Goal: Transaction & Acquisition: Purchase product/service

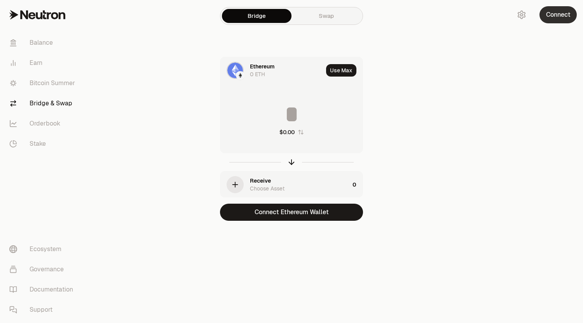
click at [556, 11] on button "Connect" at bounding box center [557, 14] width 37 height 17
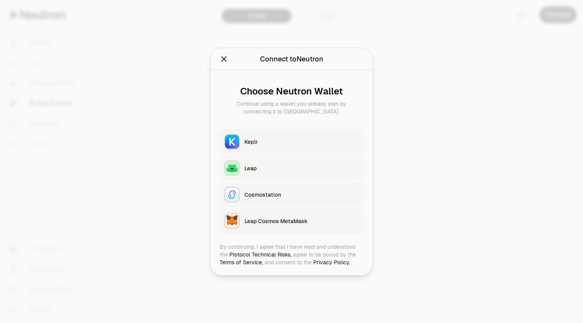
click at [267, 144] on div "Keplr" at bounding box center [301, 141] width 114 height 8
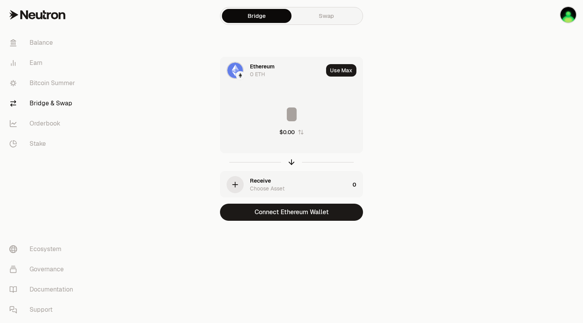
click at [235, 69] on img at bounding box center [235, 71] width 16 height 16
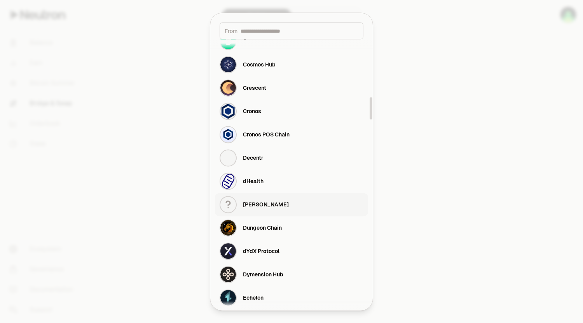
scroll to position [621, 0]
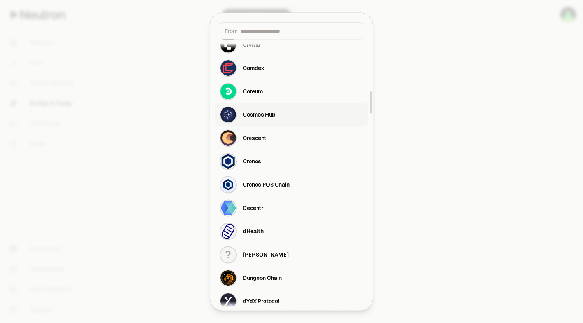
click at [259, 114] on div "Cosmos Hub" at bounding box center [259, 115] width 33 height 8
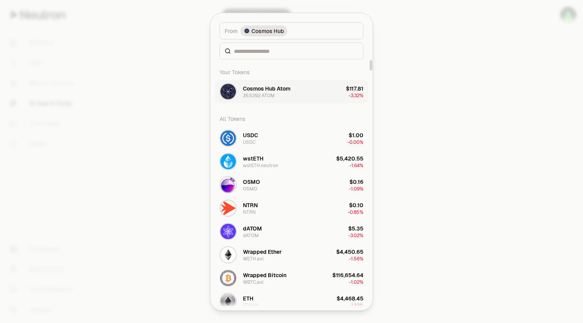
click at [259, 92] on div "Cosmos Hub Atom" at bounding box center [266, 88] width 47 height 8
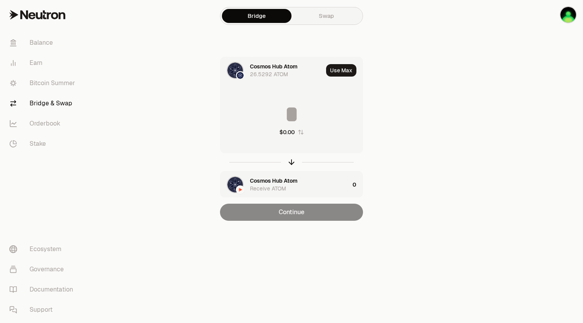
click at [237, 184] on img "button" at bounding box center [235, 185] width 16 height 16
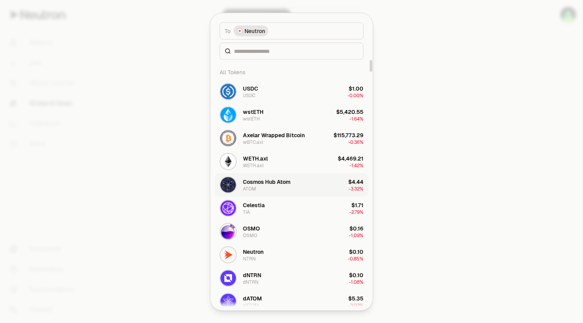
click at [254, 183] on div "Cosmos Hub Atom" at bounding box center [266, 182] width 47 height 8
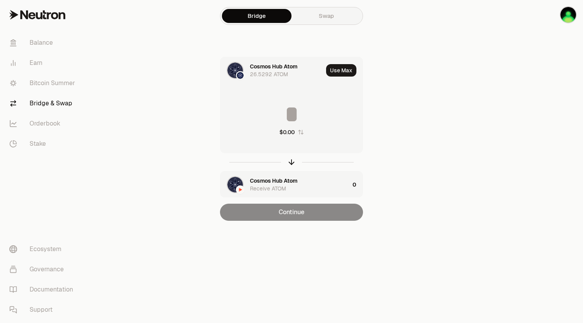
click at [296, 117] on input at bounding box center [291, 114] width 142 height 23
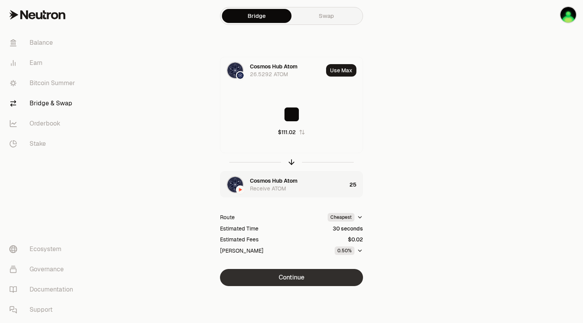
type input "**"
click at [305, 278] on button "Continue" at bounding box center [291, 277] width 143 height 17
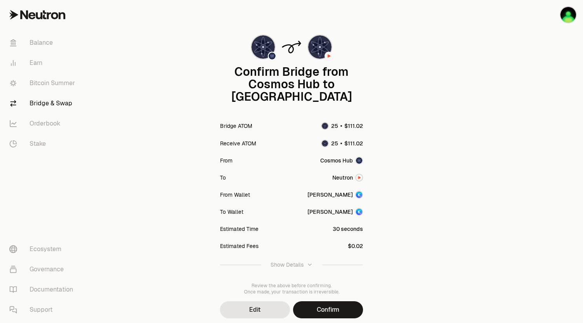
scroll to position [42, 0]
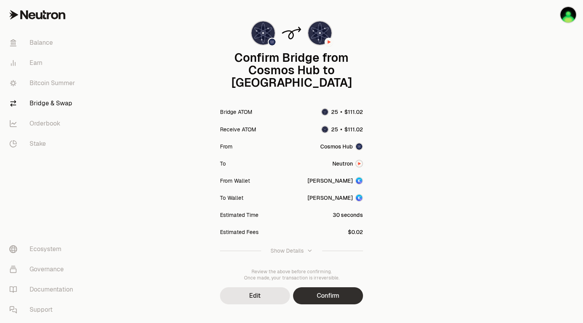
click at [328, 287] on button "Confirm" at bounding box center [328, 295] width 70 height 17
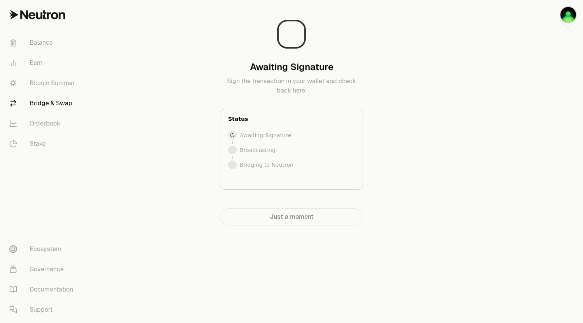
scroll to position [0, 0]
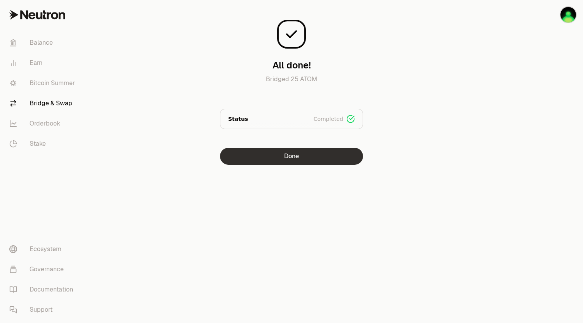
click at [285, 158] on button "Done" at bounding box center [291, 156] width 143 height 17
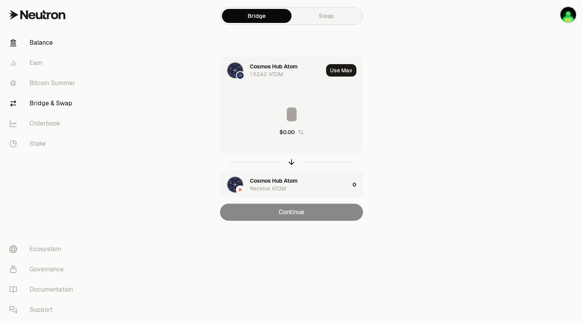
click at [48, 45] on link "Balance" at bounding box center [43, 43] width 81 height 20
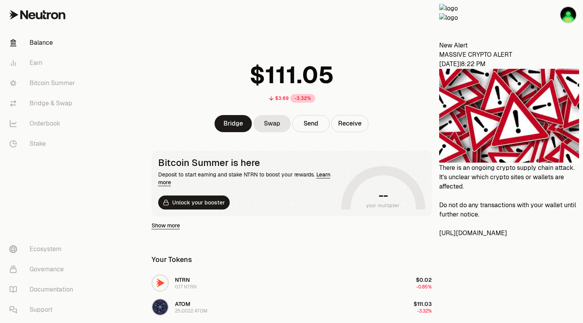
click at [454, 23] on icon at bounding box center [447, 31] width 16 height 16
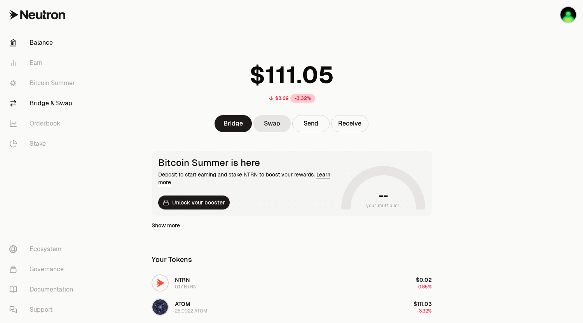
click at [41, 104] on link "Bridge & Swap" at bounding box center [43, 103] width 81 height 20
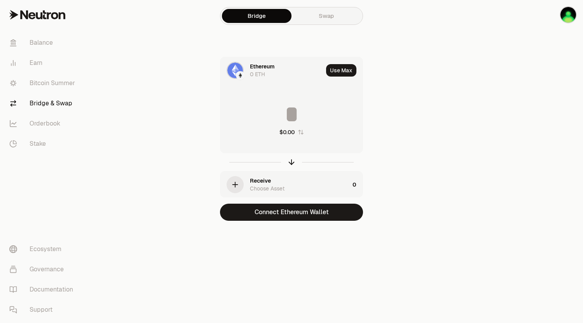
click at [234, 69] on img at bounding box center [235, 71] width 16 height 16
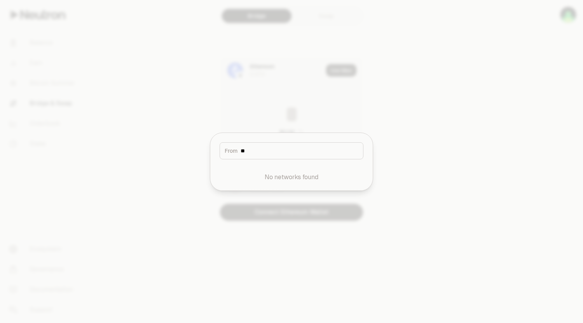
type input "*"
type input "***"
click at [253, 174] on div "Neutron" at bounding box center [253, 175] width 21 height 8
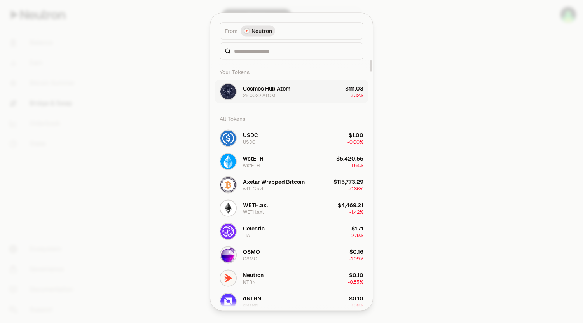
click at [270, 94] on div "25.0022 ATOM" at bounding box center [259, 95] width 33 height 6
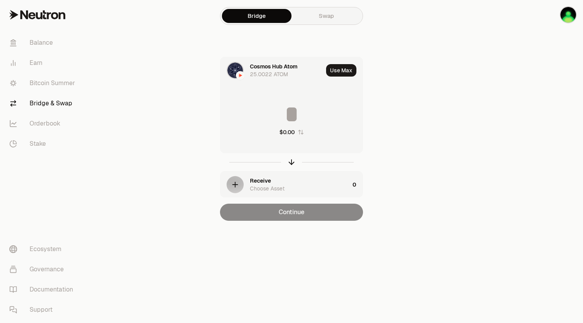
click at [236, 183] on icon "button" at bounding box center [235, 184] width 9 height 9
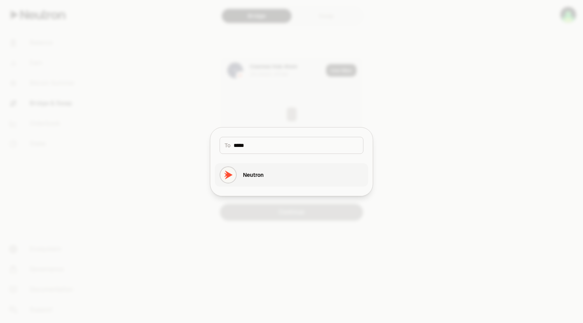
type input "*****"
click at [247, 176] on div "Neutron" at bounding box center [253, 175] width 21 height 8
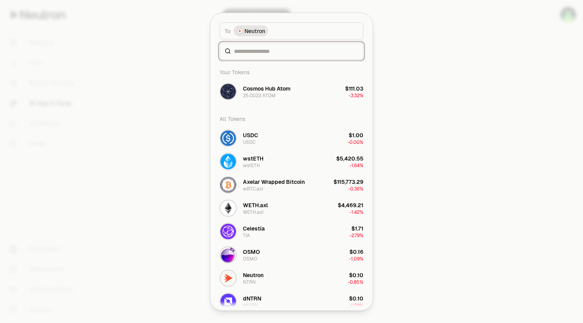
click at [256, 51] on input at bounding box center [296, 51] width 124 height 8
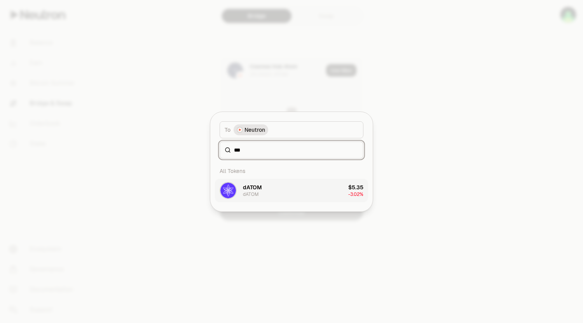
type input "***"
click at [255, 187] on div "dATOM" at bounding box center [252, 187] width 19 height 8
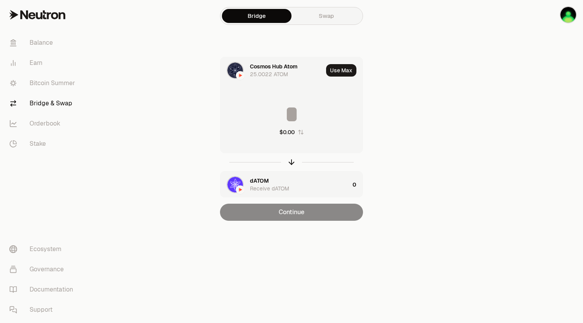
click at [291, 114] on input at bounding box center [291, 114] width 142 height 23
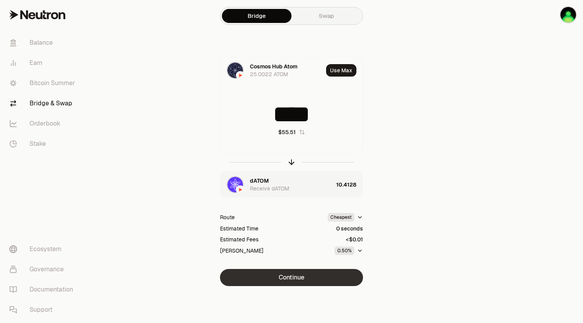
type input "****"
click at [289, 277] on button "Continue" at bounding box center [291, 277] width 143 height 17
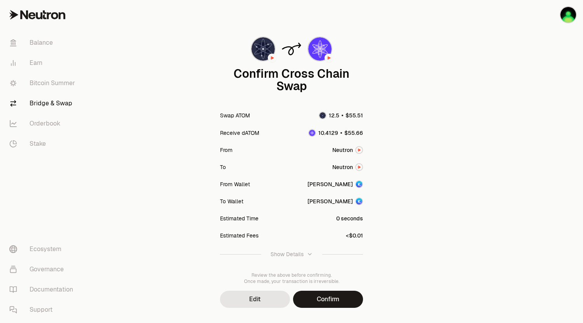
scroll to position [42, 0]
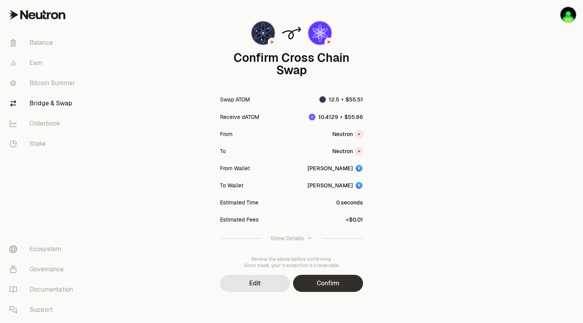
click at [330, 281] on button "Confirm" at bounding box center [328, 283] width 70 height 17
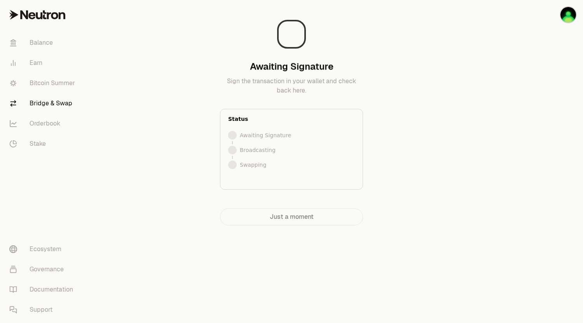
scroll to position [0, 0]
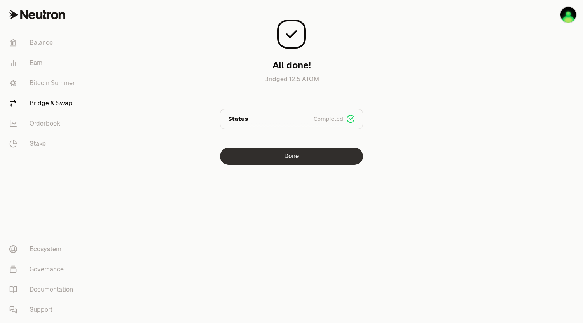
click at [292, 157] on button "Done" at bounding box center [291, 156] width 143 height 17
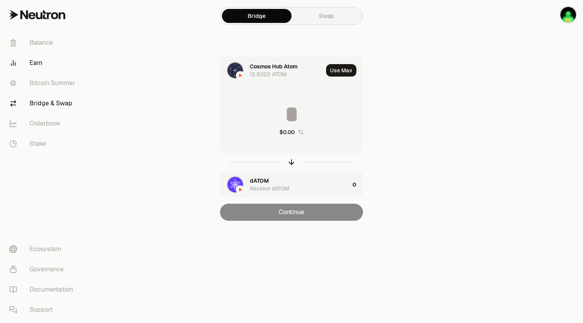
click at [40, 61] on link "Earn" at bounding box center [43, 63] width 81 height 20
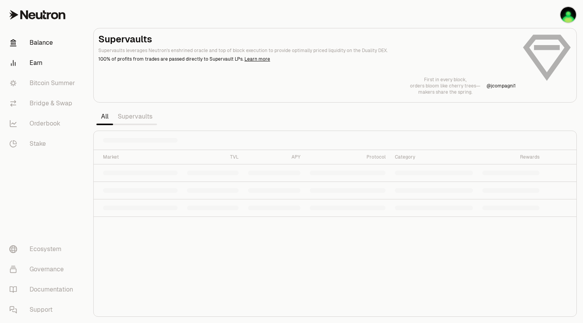
click at [38, 42] on link "Balance" at bounding box center [43, 43] width 81 height 20
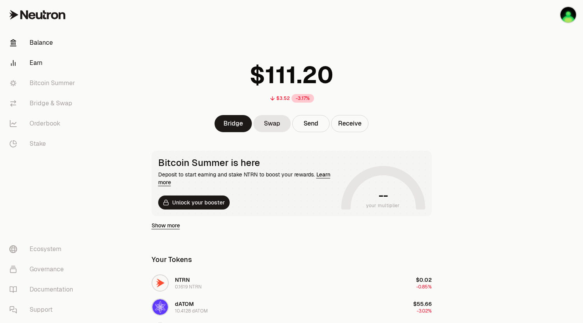
click at [43, 61] on link "Earn" at bounding box center [43, 63] width 81 height 20
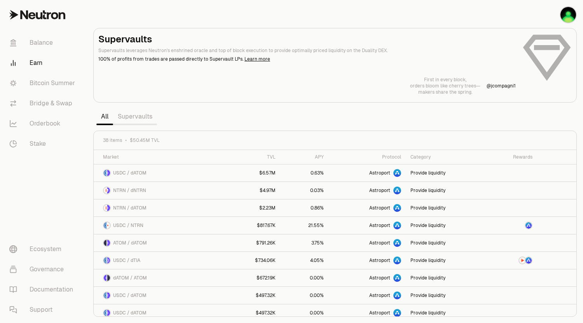
click at [125, 118] on link "Supervaults" at bounding box center [135, 117] width 44 height 16
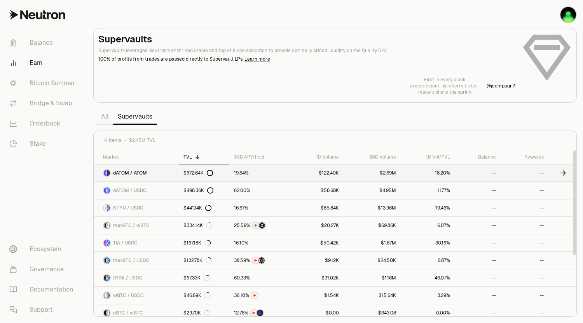
click at [123, 173] on span "dATOM / ATOM" at bounding box center [130, 173] width 34 height 6
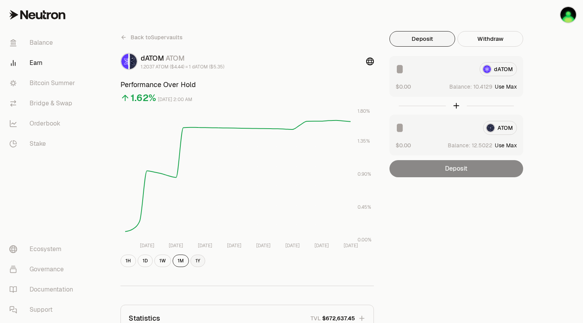
click at [201, 263] on button "1Y" at bounding box center [197, 260] width 15 height 12
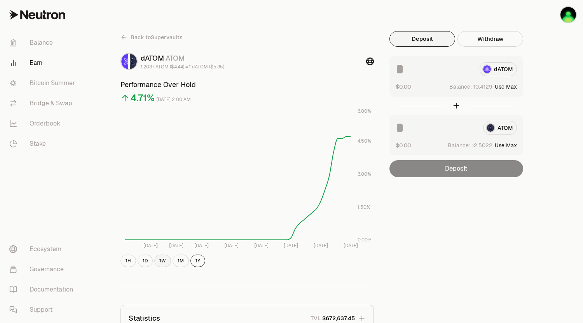
click at [165, 263] on button "1W" at bounding box center [162, 260] width 17 height 12
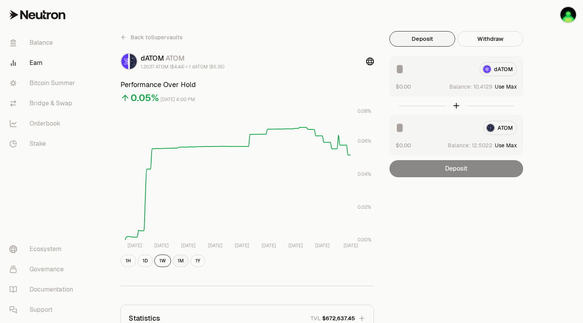
click at [181, 261] on button "1M" at bounding box center [180, 260] width 16 height 12
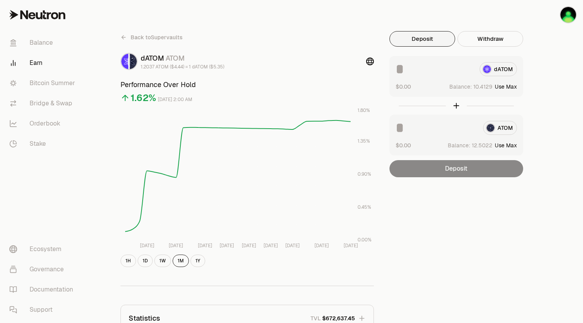
click at [511, 85] on button "Use Max" at bounding box center [505, 87] width 22 height 8
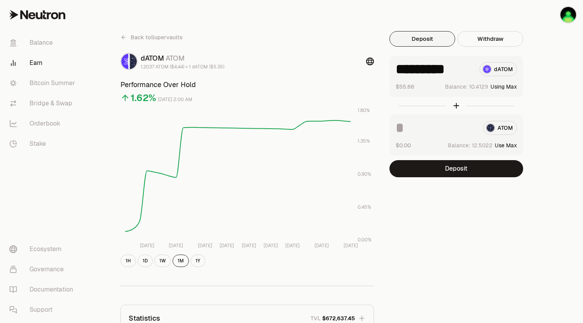
type input "*********"
click at [513, 144] on button "Use Max" at bounding box center [505, 145] width 22 height 8
type input "********"
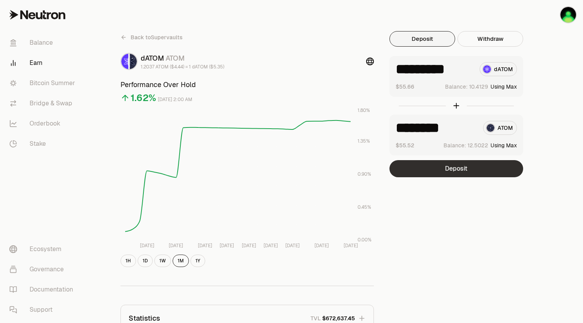
click at [440, 173] on button "Deposit" at bounding box center [456, 168] width 134 height 17
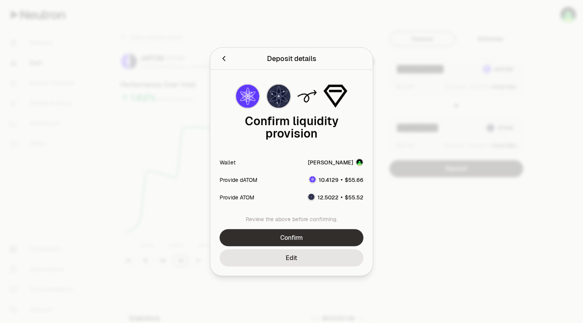
click at [298, 236] on button "Confirm" at bounding box center [291, 237] width 144 height 17
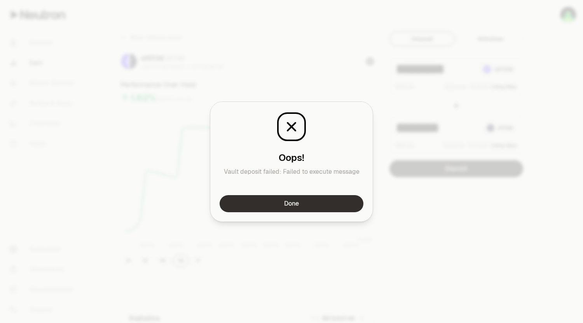
click at [284, 204] on button "Done" at bounding box center [291, 203] width 144 height 17
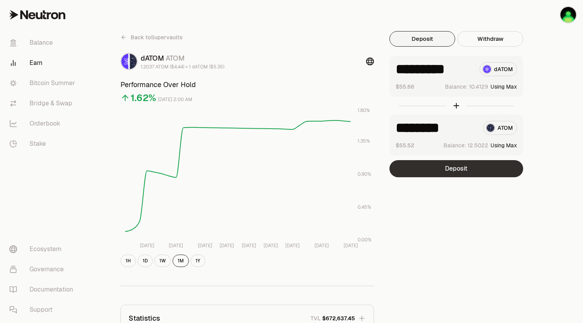
click at [453, 170] on button "Deposit" at bounding box center [456, 168] width 134 height 17
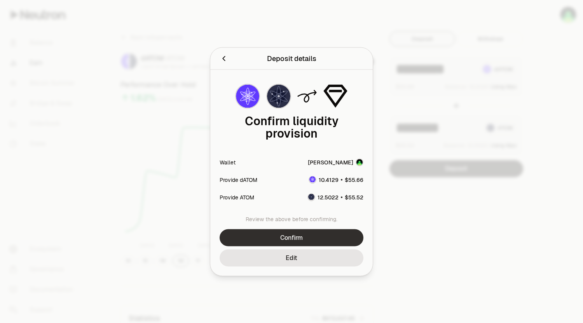
click at [294, 238] on button "Confirm" at bounding box center [291, 237] width 144 height 17
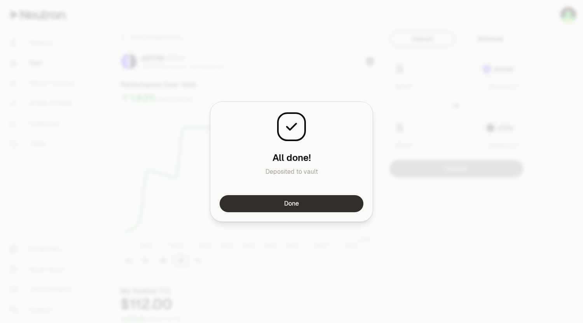
click at [329, 203] on button "Done" at bounding box center [291, 203] width 144 height 17
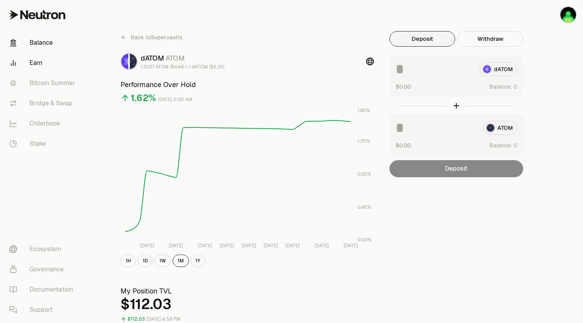
click at [45, 42] on link "Balance" at bounding box center [43, 43] width 81 height 20
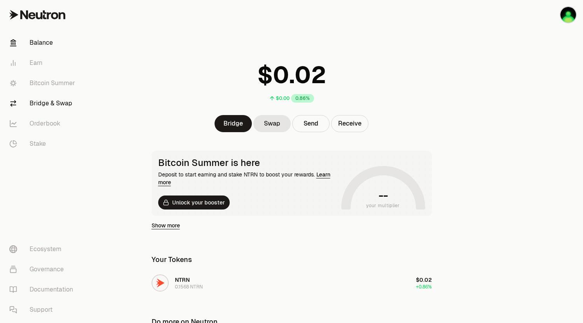
click at [52, 101] on link "Bridge & Swap" at bounding box center [43, 103] width 81 height 20
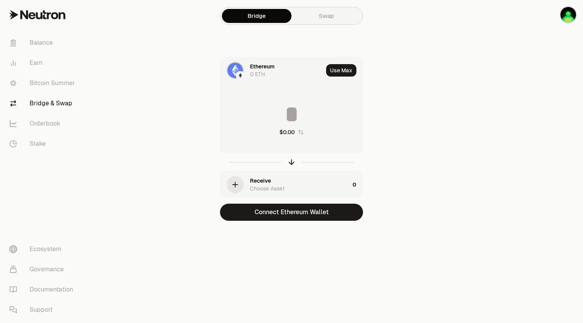
click at [248, 68] on div "Ethereum 0 ETH" at bounding box center [271, 70] width 103 height 26
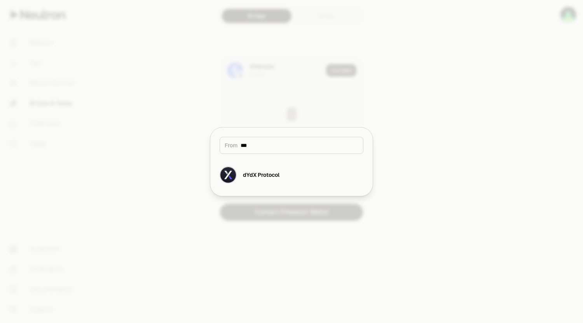
type input "****"
click at [257, 174] on div "dYdX Protocol" at bounding box center [261, 175] width 37 height 8
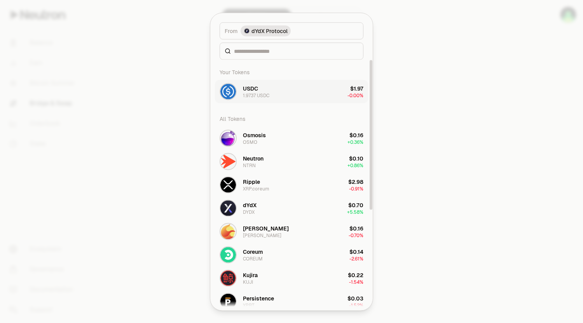
click at [254, 89] on div "USDC" at bounding box center [250, 88] width 15 height 8
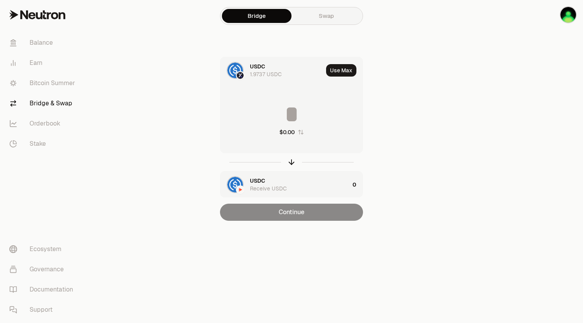
click at [238, 188] on img "button" at bounding box center [240, 189] width 7 height 7
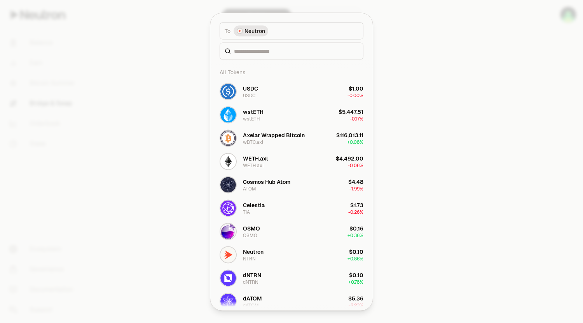
click at [247, 30] on span "Neutron" at bounding box center [254, 31] width 21 height 8
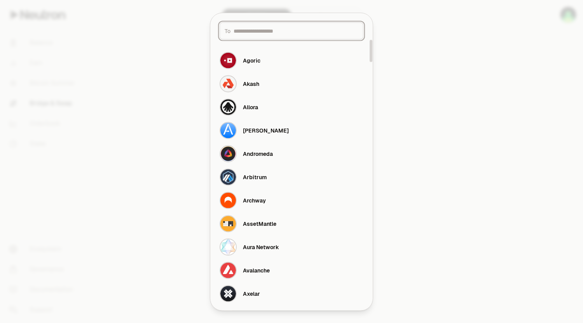
click at [254, 31] on input at bounding box center [295, 31] width 125 height 8
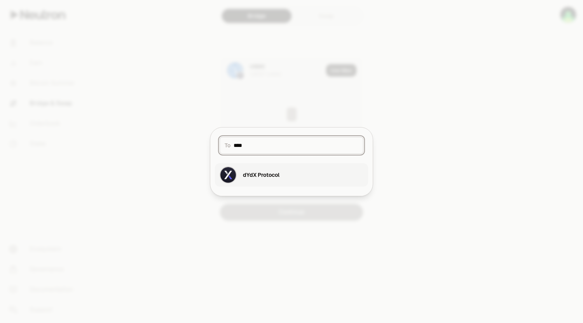
type input "****"
click at [255, 175] on div "dYdX Protocol" at bounding box center [261, 175] width 37 height 8
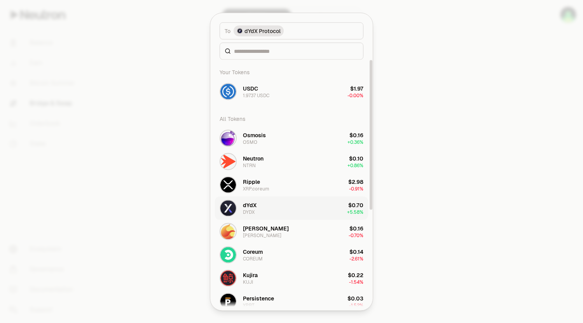
click at [257, 209] on button "dYdX DYDX $0.70 + 5.58%" at bounding box center [291, 207] width 153 height 23
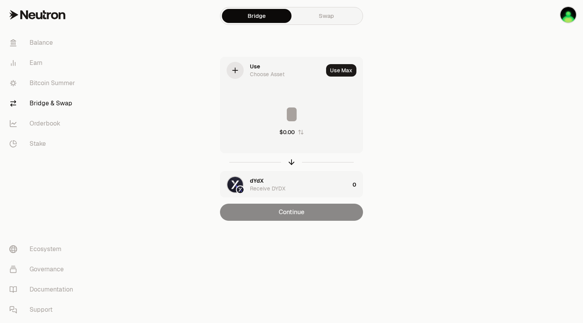
click at [235, 71] on icon at bounding box center [235, 70] width 0 height 5
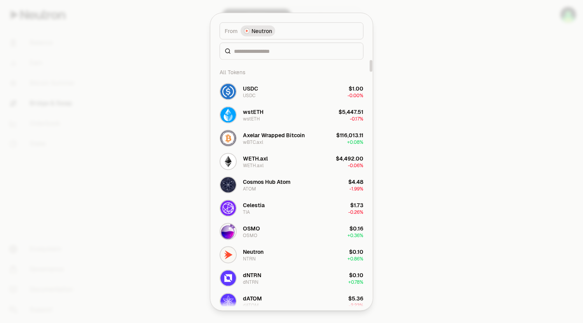
click at [260, 34] on span "Neutron" at bounding box center [261, 31] width 21 height 8
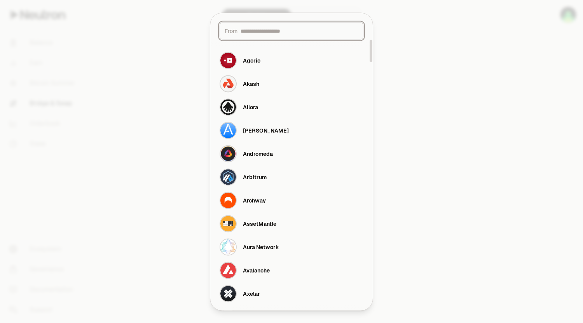
click at [256, 31] on input at bounding box center [299, 31] width 118 height 8
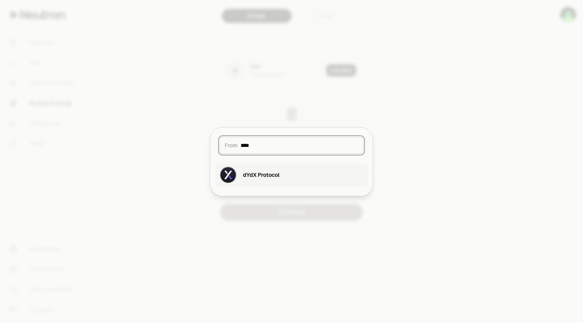
type input "****"
click at [270, 171] on div "dYdX Protocol" at bounding box center [261, 175] width 37 height 8
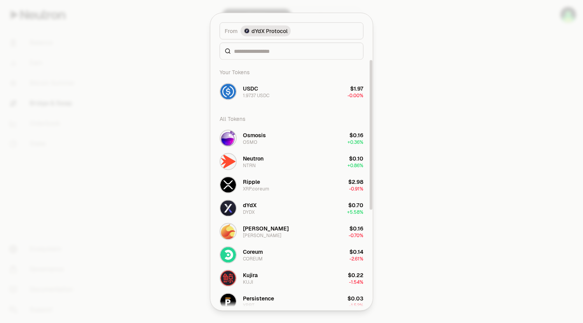
drag, startPoint x: 256, startPoint y: 90, endPoint x: 165, endPoint y: 113, distance: 94.2
click at [256, 89] on div "USDC" at bounding box center [250, 88] width 15 height 8
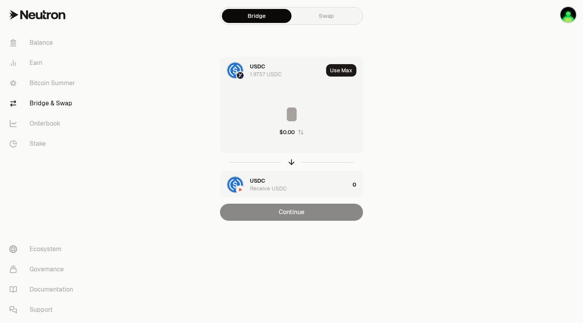
click at [310, 14] on link "Swap" at bounding box center [326, 16] width 70 height 14
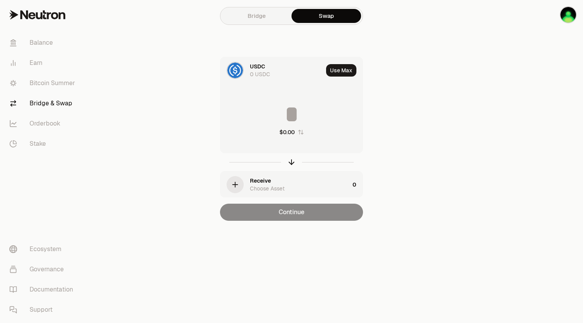
click at [256, 69] on div "USDC" at bounding box center [257, 67] width 15 height 8
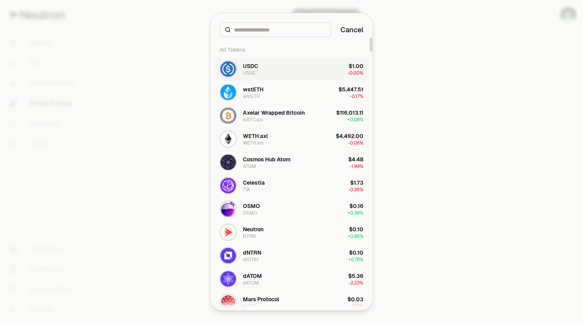
click at [272, 70] on button "USDC USDC $1.00 -0.00%" at bounding box center [291, 68] width 153 height 23
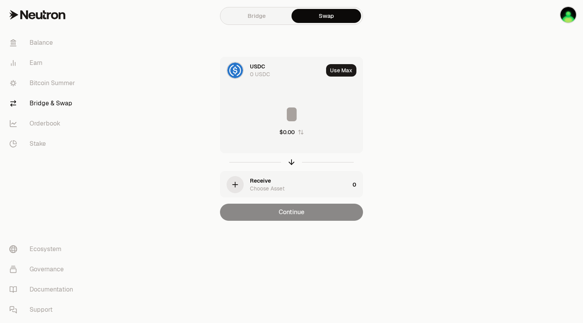
click at [254, 18] on link "Bridge" at bounding box center [257, 16] width 70 height 14
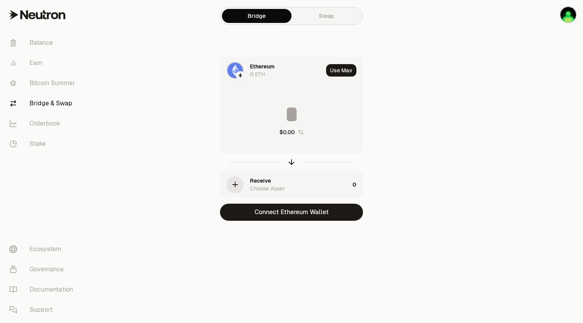
click at [235, 66] on img at bounding box center [235, 71] width 16 height 16
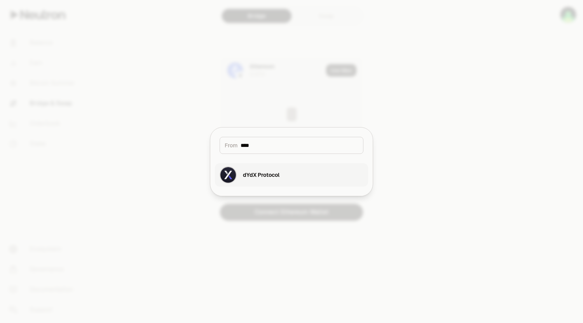
type input "****"
click at [268, 176] on div "dYdX Protocol" at bounding box center [261, 175] width 37 height 8
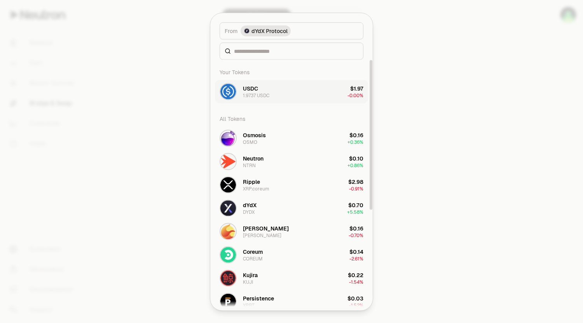
click at [253, 91] on div "USDC" at bounding box center [250, 88] width 15 height 8
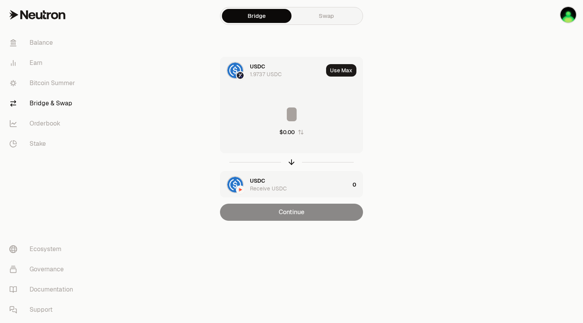
click at [237, 185] on img "button" at bounding box center [235, 185] width 16 height 16
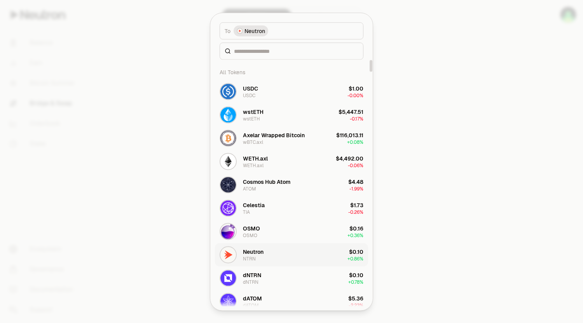
click at [258, 254] on div "Neutron" at bounding box center [253, 251] width 21 height 8
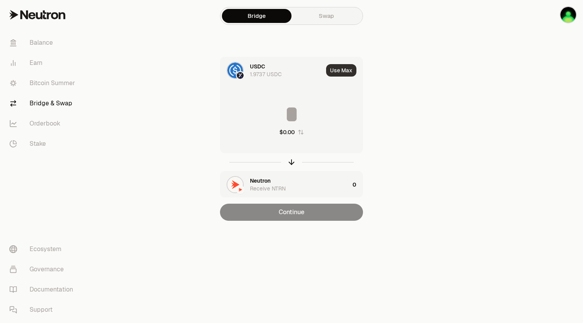
click at [338, 71] on button "Use Max" at bounding box center [341, 70] width 30 height 12
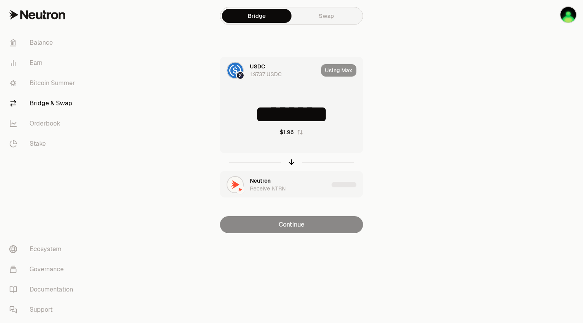
type input "********"
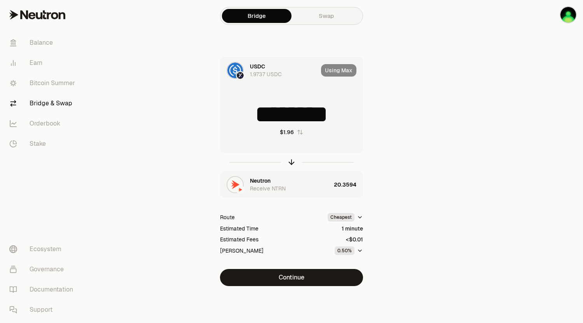
click at [238, 184] on img "button" at bounding box center [235, 185] width 16 height 16
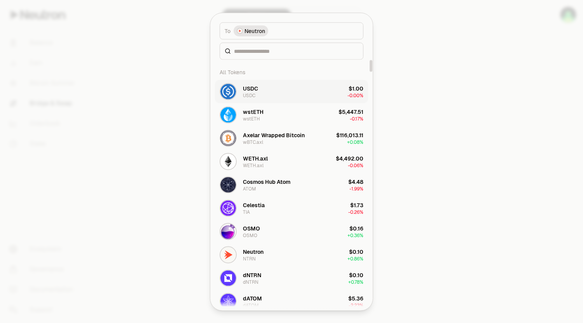
click at [270, 85] on button "USDC USDC $1.00 -0.00%" at bounding box center [291, 91] width 153 height 23
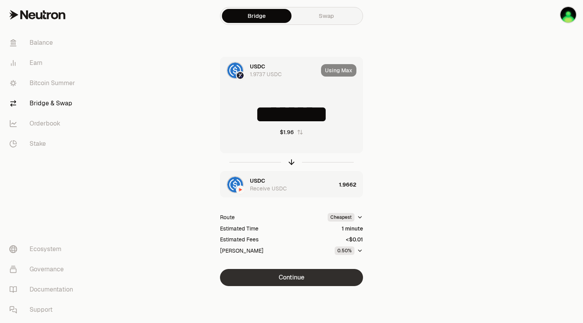
click at [302, 276] on button "Continue" at bounding box center [291, 277] width 143 height 17
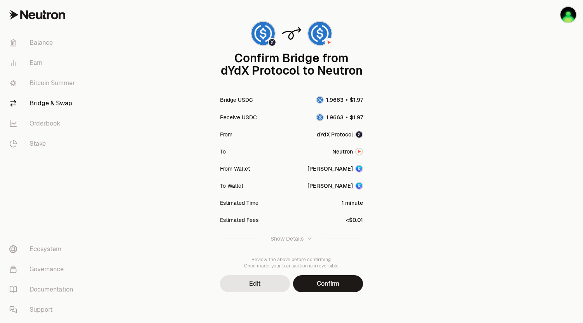
scroll to position [42, 0]
click at [334, 286] on button "Confirm" at bounding box center [328, 283] width 70 height 17
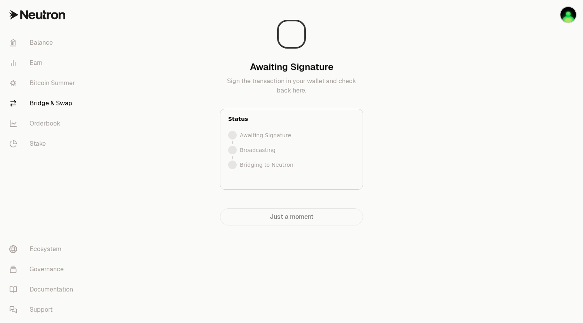
scroll to position [0, 0]
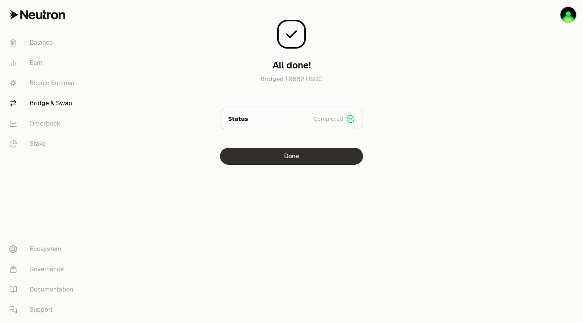
click at [298, 155] on button "Done" at bounding box center [291, 156] width 143 height 17
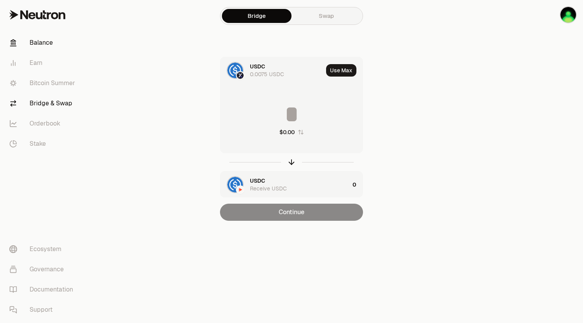
click at [42, 42] on link "Balance" at bounding box center [43, 43] width 81 height 20
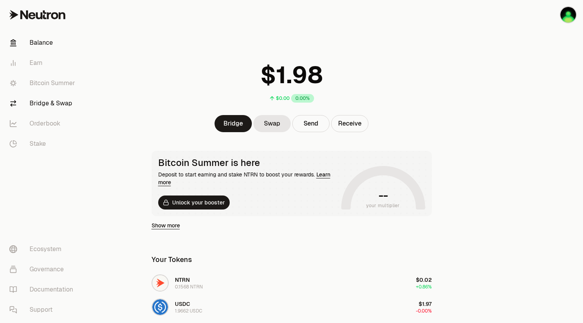
click at [49, 106] on link "Bridge & Swap" at bounding box center [43, 103] width 81 height 20
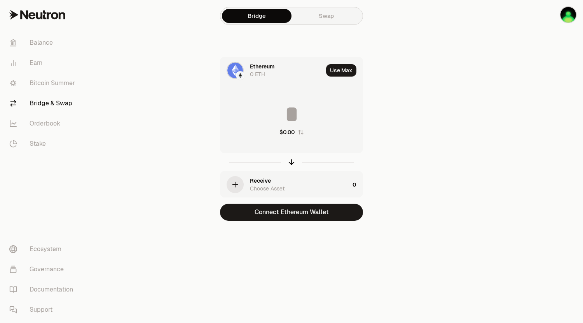
click at [235, 71] on img at bounding box center [235, 71] width 16 height 16
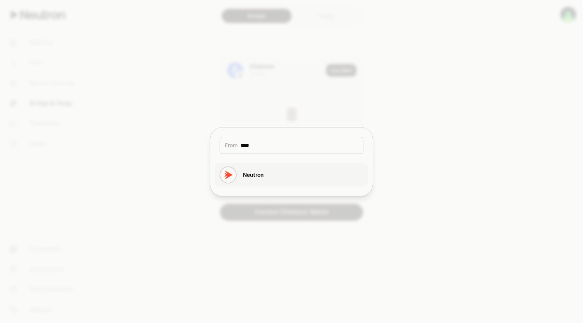
type input "****"
click at [265, 172] on button "Neutron" at bounding box center [291, 174] width 153 height 23
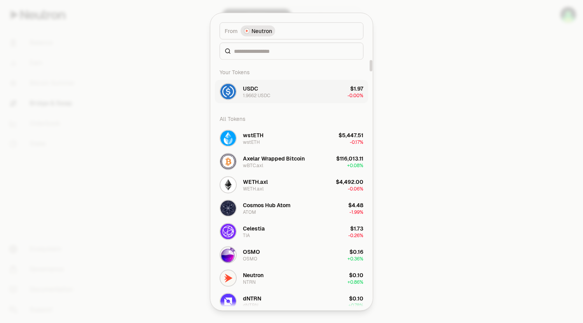
click at [263, 91] on div "USDC 1.9662 USDC" at bounding box center [256, 91] width 27 height 14
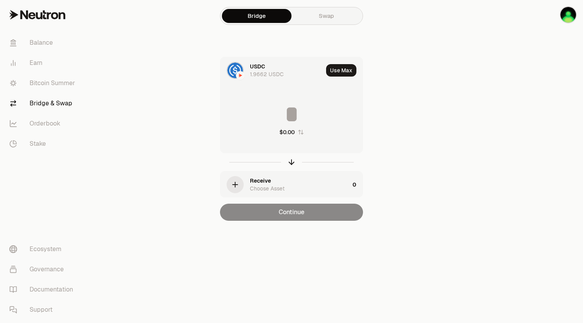
click at [235, 182] on icon "button" at bounding box center [235, 184] width 9 height 9
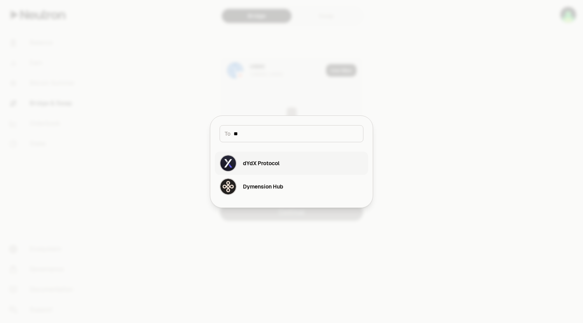
type input "**"
drag, startPoint x: 263, startPoint y: 164, endPoint x: 138, endPoint y: 143, distance: 126.8
click at [263, 164] on div "dYdX Protocol" at bounding box center [261, 163] width 37 height 8
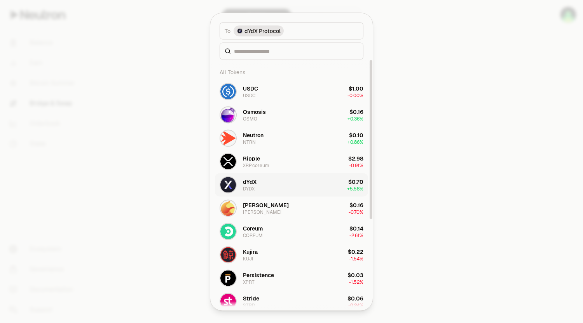
click at [250, 183] on div "dYdX" at bounding box center [250, 182] width 14 height 8
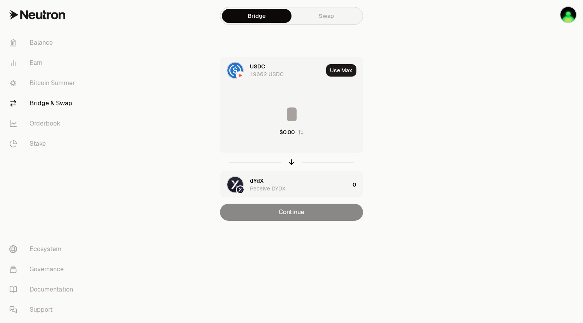
click at [284, 106] on input at bounding box center [291, 114] width 142 height 23
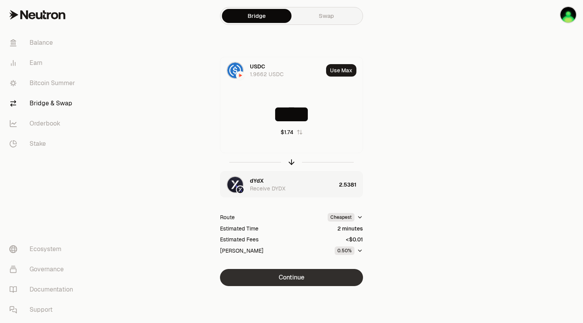
type input "****"
click at [299, 279] on button "Continue" at bounding box center [291, 277] width 143 height 17
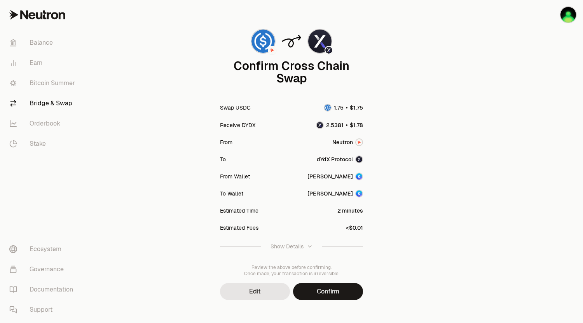
scroll to position [42, 0]
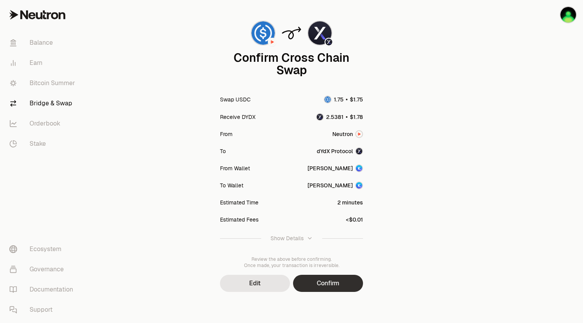
click at [339, 280] on button "Confirm" at bounding box center [328, 283] width 70 height 17
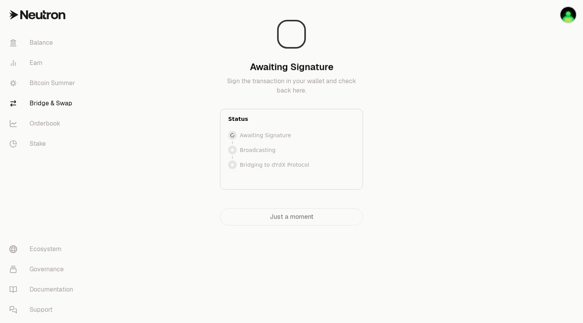
scroll to position [0, 0]
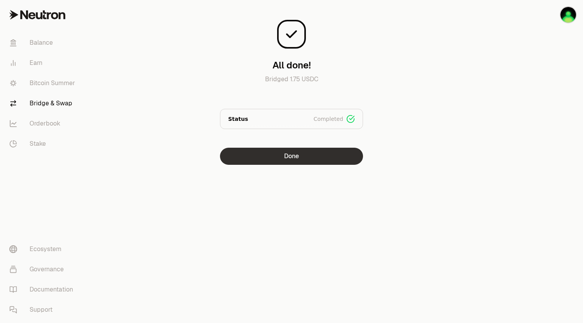
click at [298, 154] on button "Done" at bounding box center [291, 156] width 143 height 17
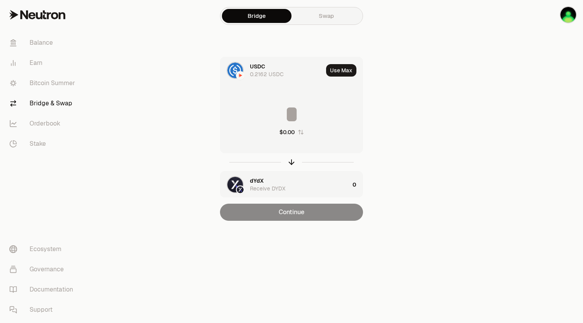
drag, startPoint x: 333, startPoint y: 19, endPoint x: 326, endPoint y: 22, distance: 7.9
click at [333, 19] on link "Swap" at bounding box center [326, 16] width 70 height 14
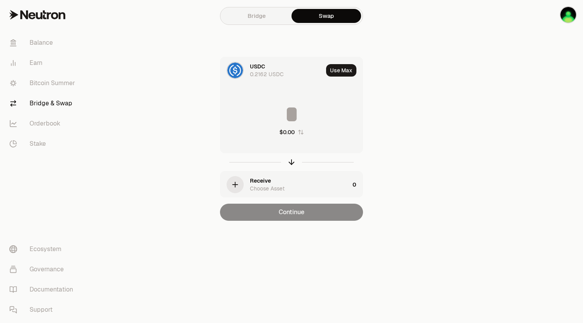
click at [233, 184] on icon "button" at bounding box center [235, 184] width 9 height 9
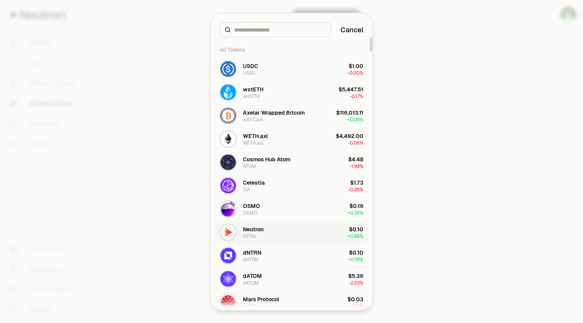
click at [250, 232] on div "Neutron" at bounding box center [253, 229] width 21 height 8
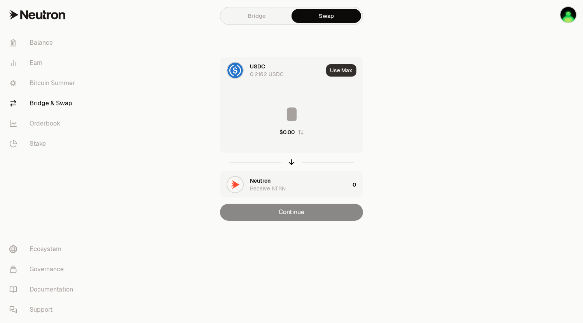
click at [338, 75] on button "Use Max" at bounding box center [341, 70] width 30 height 12
type input "********"
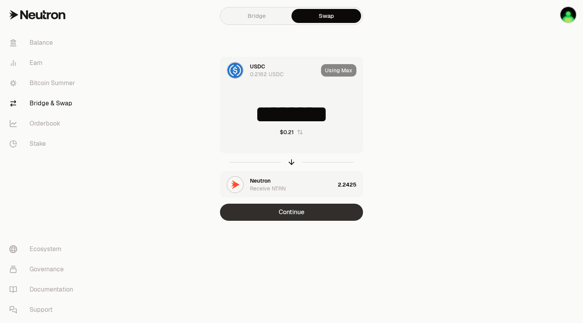
click at [289, 213] on button "Continue" at bounding box center [291, 212] width 143 height 17
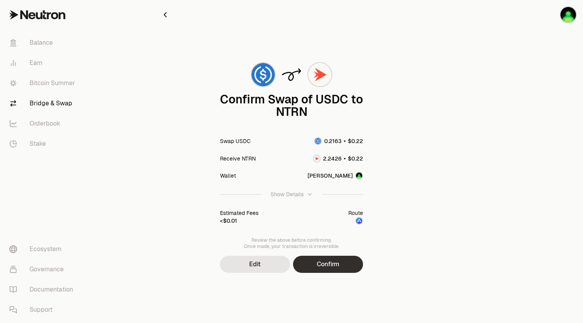
click at [320, 265] on button "Confirm" at bounding box center [328, 264] width 70 height 17
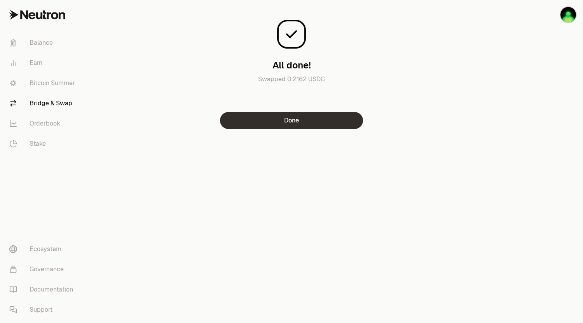
click at [296, 123] on button "Done" at bounding box center [291, 120] width 143 height 17
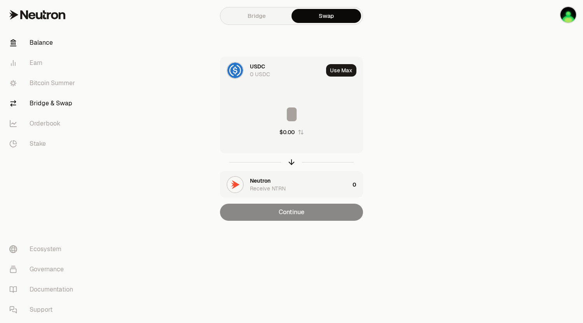
click at [48, 44] on link "Balance" at bounding box center [43, 43] width 81 height 20
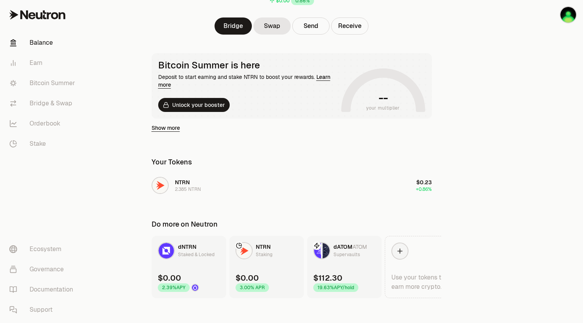
scroll to position [104, 0]
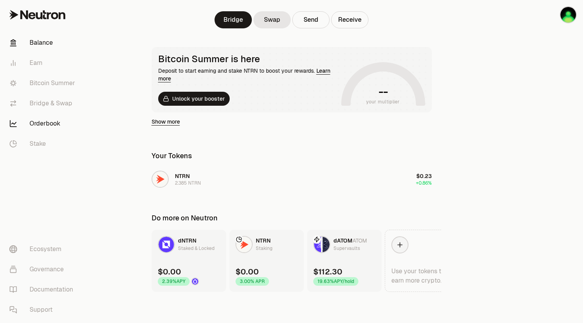
click at [49, 126] on link "Orderbook" at bounding box center [43, 123] width 81 height 20
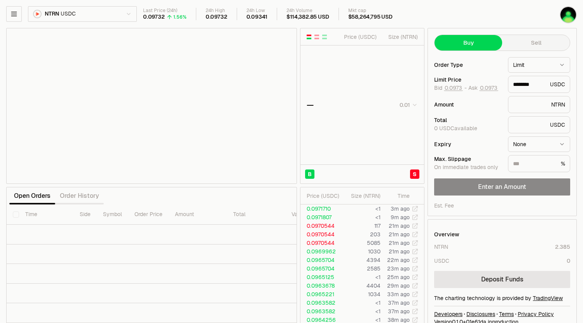
click at [64, 14] on html "Balance Earn Bitcoin Summer Bridge & Swap Orderbook Stake Ecosystem Governance …" at bounding box center [291, 169] width 583 height 338
type input "********"
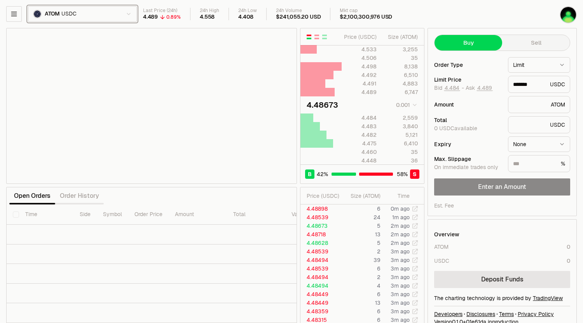
type input "*******"
